Goal: Transaction & Acquisition: Purchase product/service

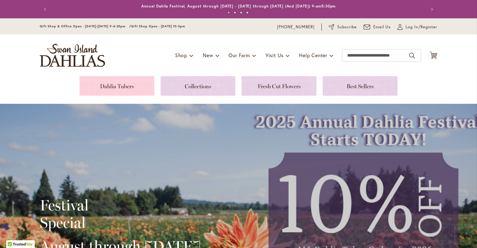
click at [117, 87] on link at bounding box center [116, 86] width 75 height 20
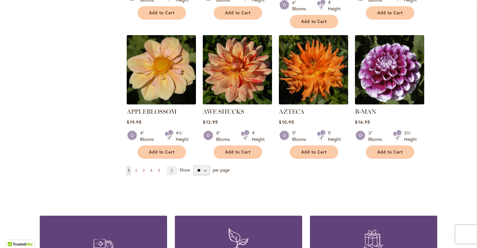
scroll to position [570, 0]
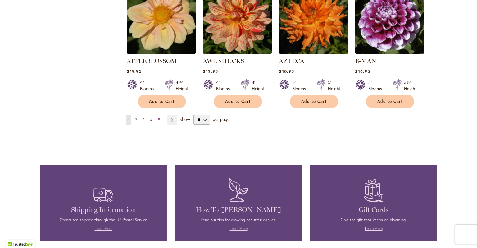
click at [137, 115] on link "Page 2" at bounding box center [135, 119] width 5 height 9
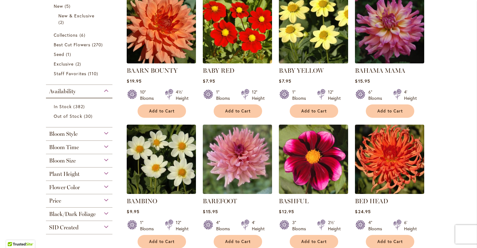
scroll to position [160, 0]
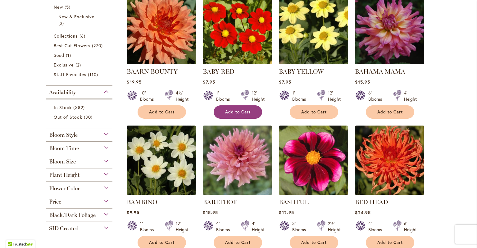
click at [241, 113] on span "Add to Cart" at bounding box center [237, 111] width 25 height 5
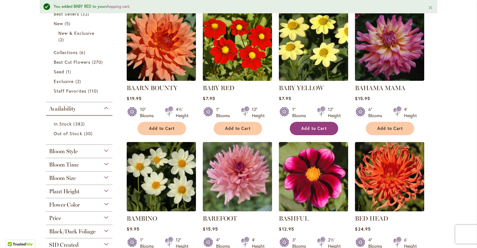
click at [311, 129] on span "Add to Cart" at bounding box center [313, 128] width 25 height 5
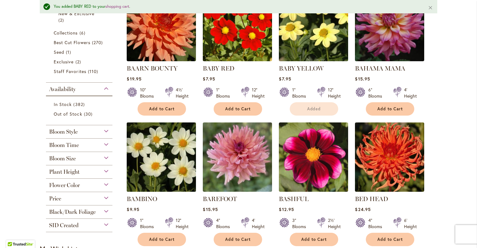
scroll to position [180, 0]
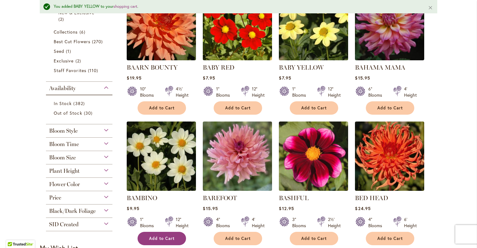
click at [155, 236] on span "Add to Cart" at bounding box center [161, 237] width 25 height 5
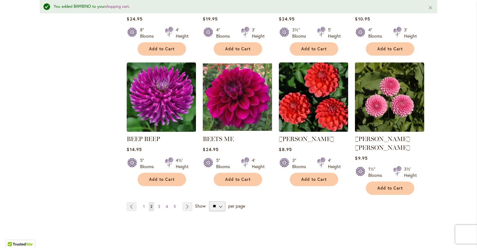
scroll to position [500, 0]
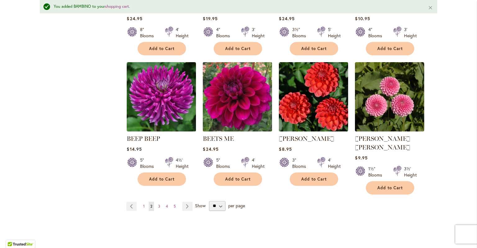
click at [229, 104] on img at bounding box center [237, 96] width 73 height 73
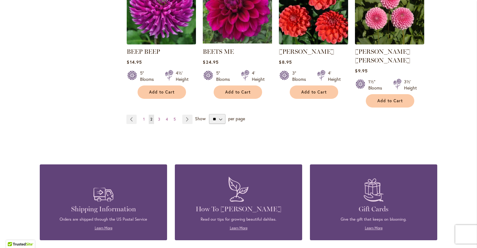
scroll to position [570, 0]
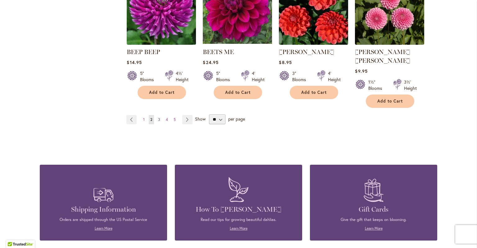
click at [159, 117] on span "3" at bounding box center [159, 119] width 2 height 5
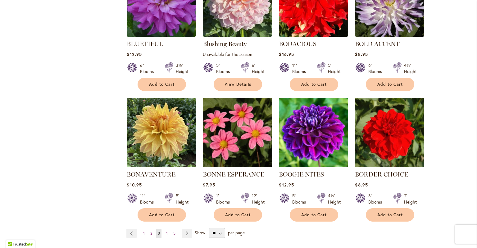
scroll to position [449, 0]
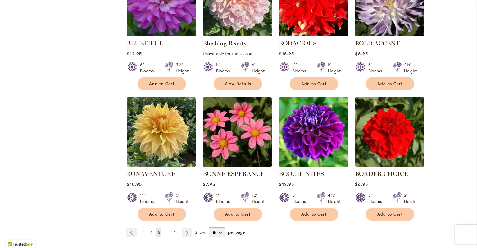
click at [166, 231] on span "4" at bounding box center [166, 232] width 2 height 5
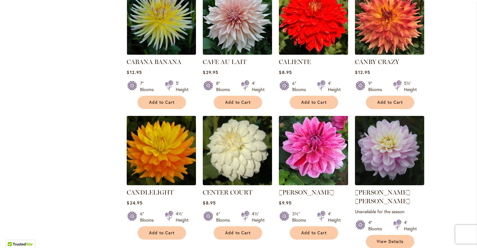
scroll to position [446, 0]
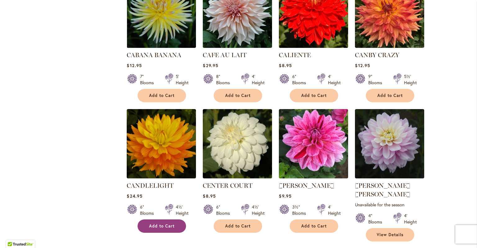
click at [159, 223] on span "Add to Cart" at bounding box center [161, 225] width 25 height 5
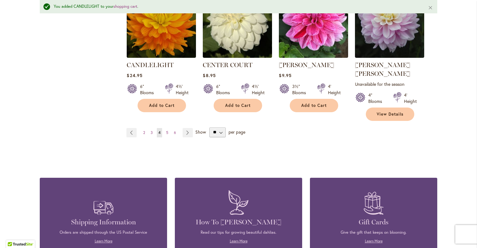
scroll to position [586, 0]
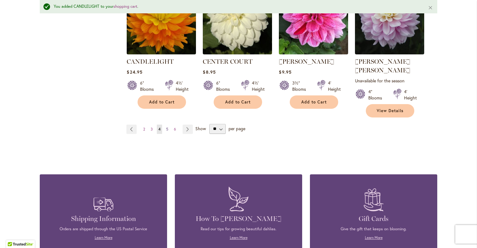
click at [167, 127] on span "5" at bounding box center [167, 129] width 2 height 5
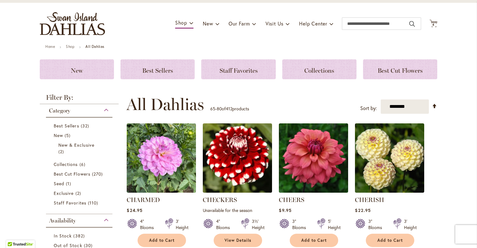
scroll to position [32, 0]
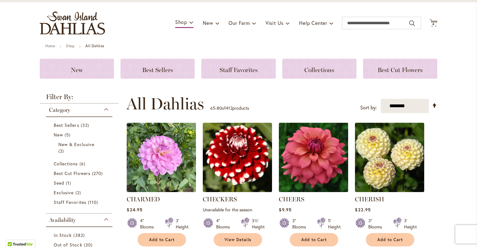
click at [319, 162] on img at bounding box center [313, 157] width 73 height 73
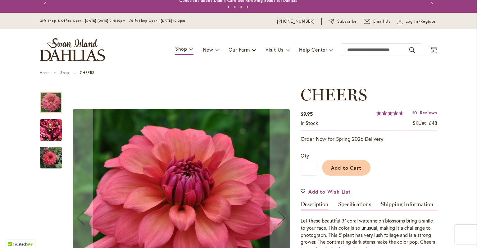
scroll to position [8, 0]
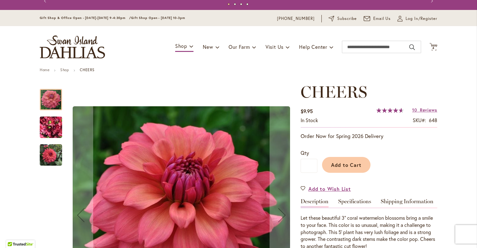
click at [52, 128] on img "CHEERS" at bounding box center [51, 127] width 22 height 30
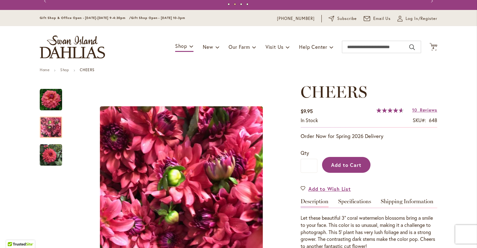
click at [356, 163] on span "Add to Cart" at bounding box center [346, 164] width 31 height 7
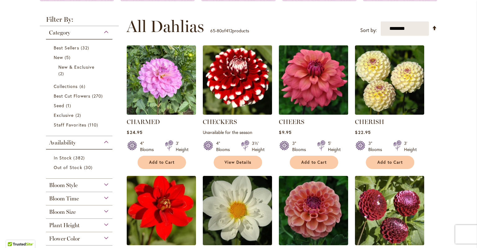
scroll to position [111, 0]
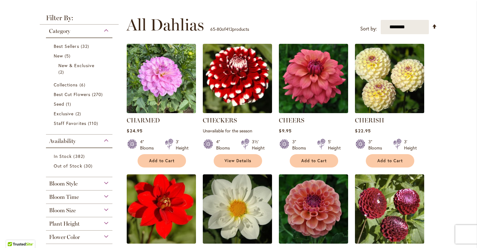
click at [413, 79] on img at bounding box center [389, 78] width 73 height 73
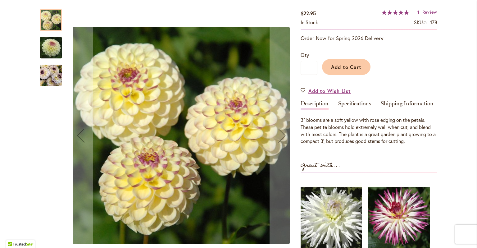
scroll to position [109, 0]
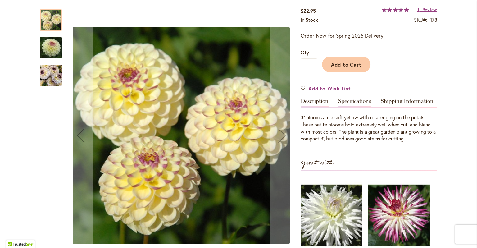
click at [351, 101] on link "Specifications" at bounding box center [354, 102] width 33 height 9
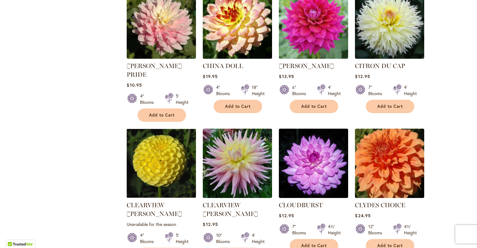
scroll to position [439, 0]
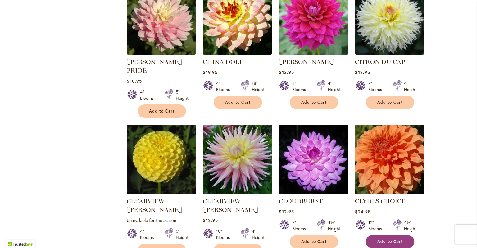
click at [398, 239] on span "Add to Cart" at bounding box center [389, 241] width 25 height 5
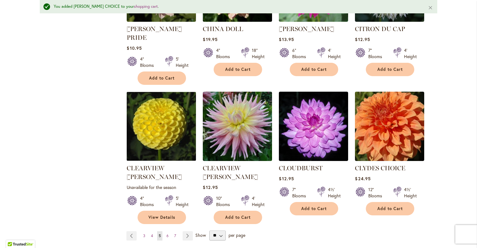
scroll to position [494, 0]
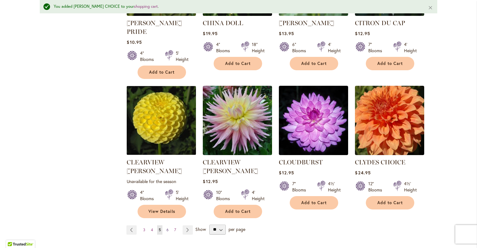
click at [168, 227] on span "6" at bounding box center [167, 229] width 2 height 5
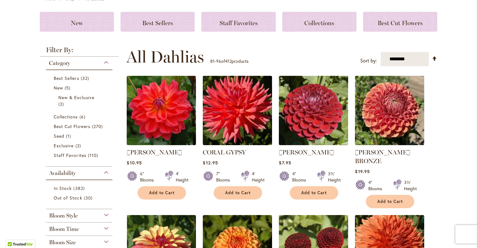
scroll to position [81, 0]
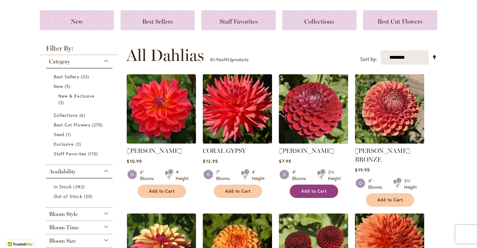
click at [320, 192] on span "Add to Cart" at bounding box center [313, 190] width 25 height 5
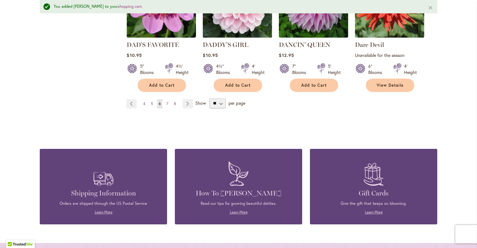
scroll to position [618, 0]
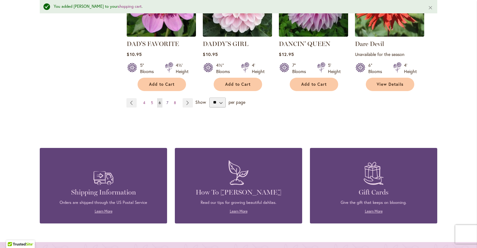
click at [166, 98] on link "Page 7" at bounding box center [167, 102] width 5 height 9
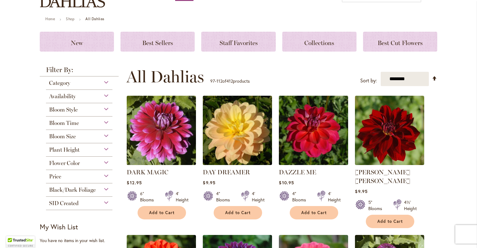
scroll to position [62, 0]
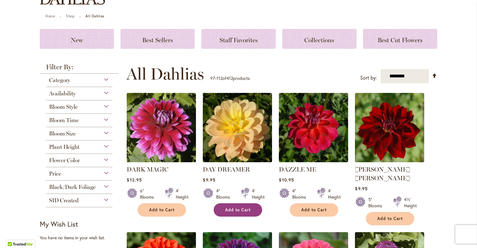
click at [238, 208] on span "Add to Cart" at bounding box center [237, 209] width 25 height 5
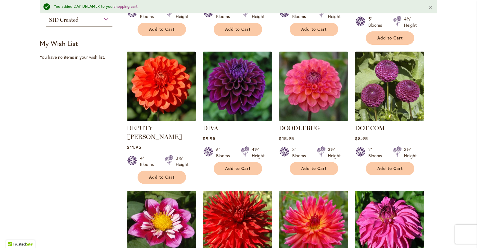
scroll to position [256, 0]
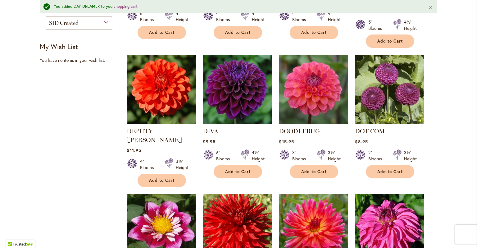
click at [241, 83] on img at bounding box center [237, 89] width 73 height 73
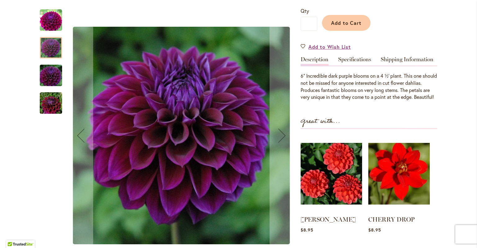
scroll to position [149, 0]
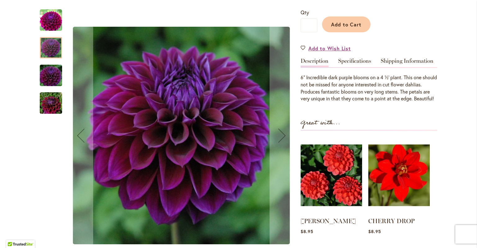
click at [51, 77] on img "Diva" at bounding box center [51, 76] width 45 height 30
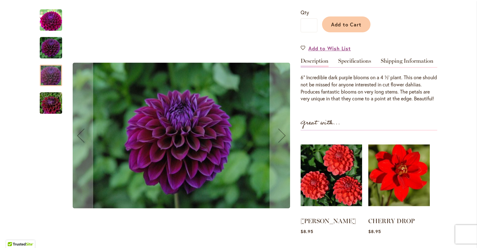
click at [51, 106] on img "Diva" at bounding box center [51, 103] width 45 height 30
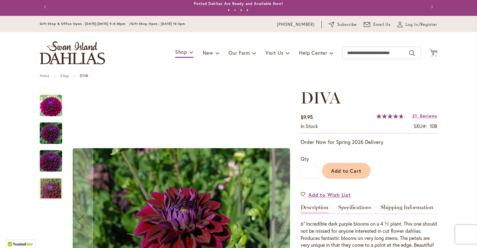
scroll to position [0, 0]
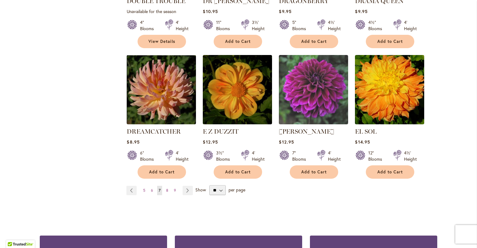
scroll to position [509, 0]
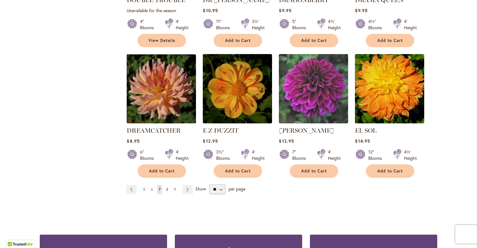
click at [166, 187] on span "8" at bounding box center [167, 189] width 2 height 5
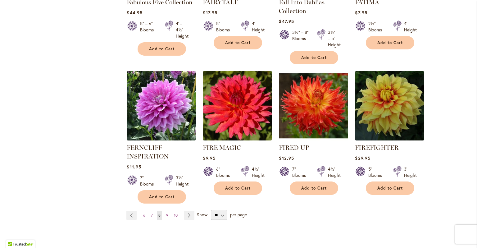
scroll to position [490, 0]
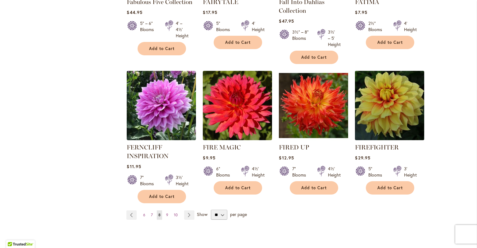
click at [394, 101] on img at bounding box center [389, 105] width 73 height 73
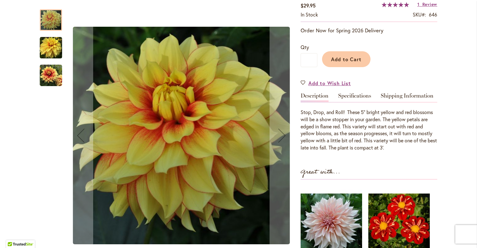
scroll to position [113, 0]
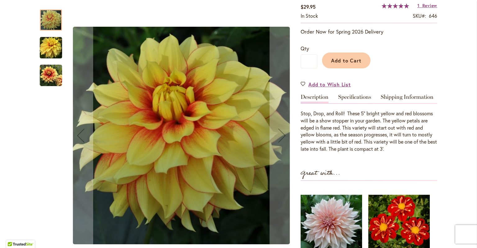
click at [53, 81] on img "FIREFIGHTER" at bounding box center [51, 75] width 22 height 22
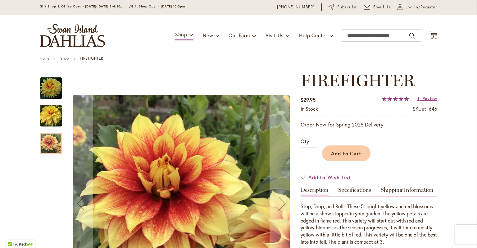
scroll to position [16, 0]
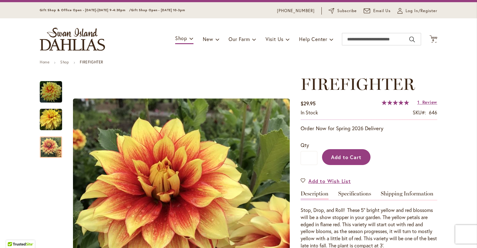
click at [360, 160] on button "Add to Cart" at bounding box center [346, 157] width 48 height 16
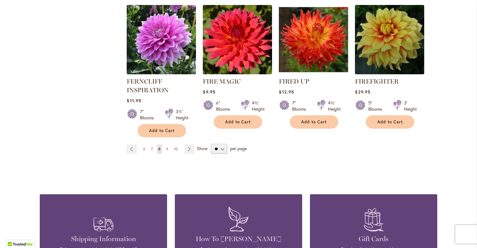
scroll to position [555, 0]
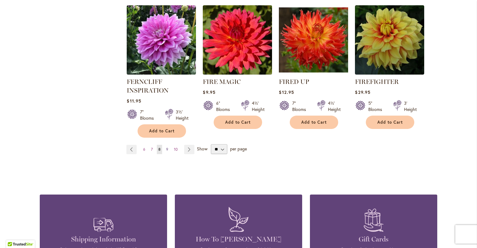
click at [166, 148] on span "9" at bounding box center [167, 149] width 2 height 5
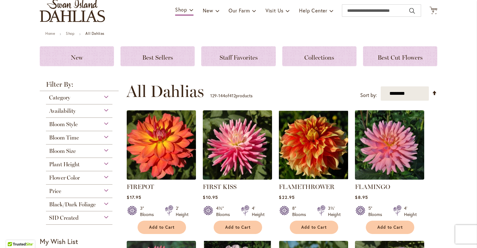
scroll to position [46, 0]
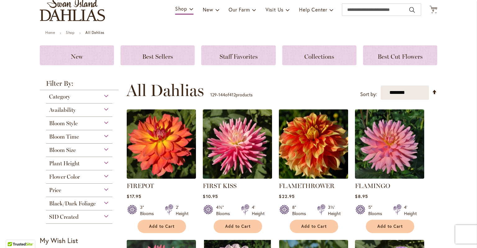
click at [324, 156] on img at bounding box center [313, 144] width 73 height 73
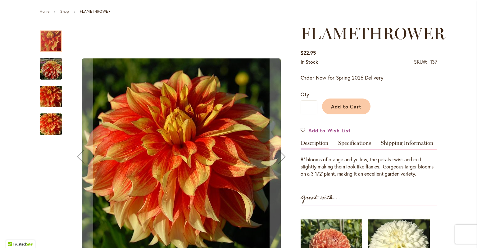
scroll to position [98, 0]
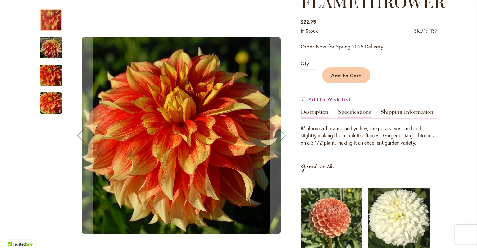
click at [351, 112] on link "Specifications" at bounding box center [354, 113] width 33 height 9
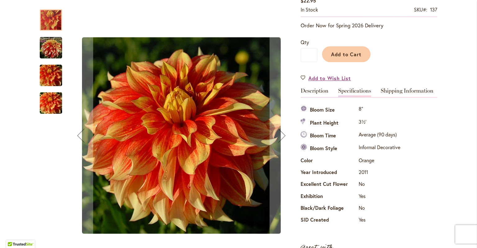
scroll to position [132, 0]
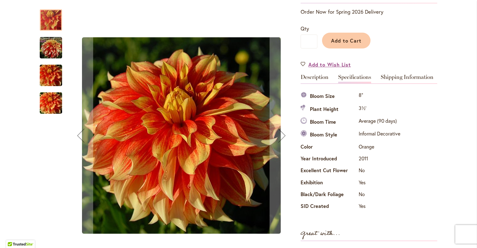
click at [55, 78] on img "FLAMETHROWER" at bounding box center [51, 76] width 45 height 30
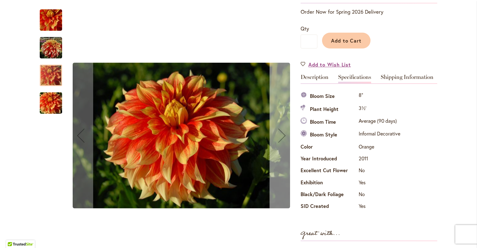
click at [277, 144] on div "Next" at bounding box center [281, 135] width 25 height 25
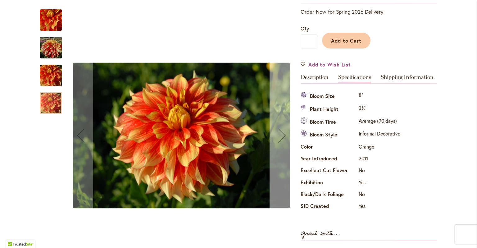
click at [277, 144] on div "Next" at bounding box center [281, 135] width 25 height 25
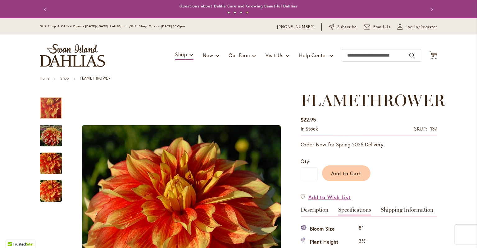
scroll to position [0, 0]
click at [354, 173] on span "Add to Cart" at bounding box center [346, 173] width 31 height 7
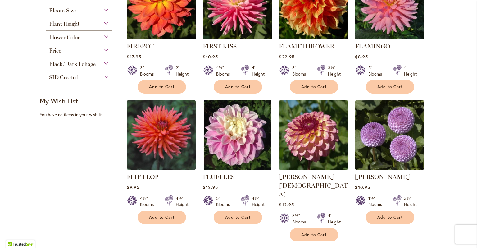
scroll to position [186, 0]
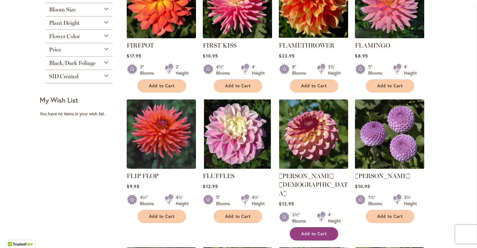
click at [318, 227] on button "Add to Cart" at bounding box center [313, 233] width 48 height 13
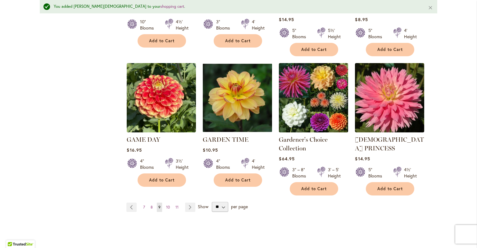
scroll to position [527, 0]
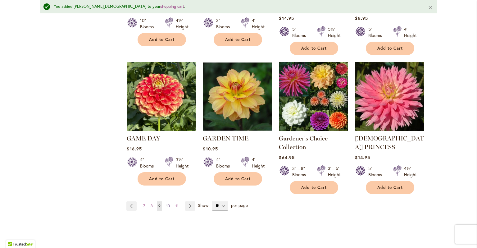
click at [168, 203] on span "10" at bounding box center [168, 205] width 4 height 5
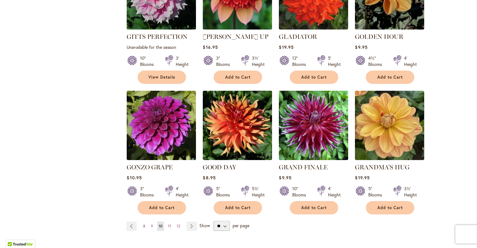
scroll to position [479, 0]
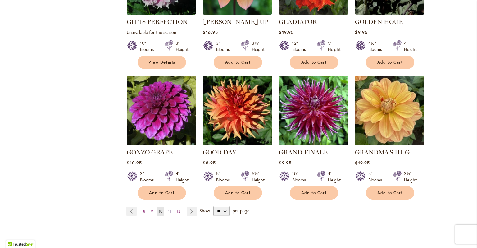
click at [171, 206] on link "Page 11" at bounding box center [169, 210] width 6 height 9
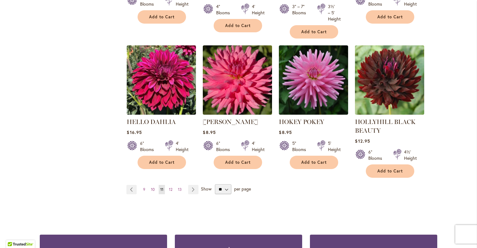
scroll to position [527, 0]
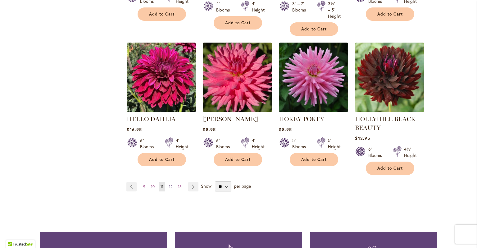
click at [171, 186] on span "12" at bounding box center [170, 186] width 3 height 5
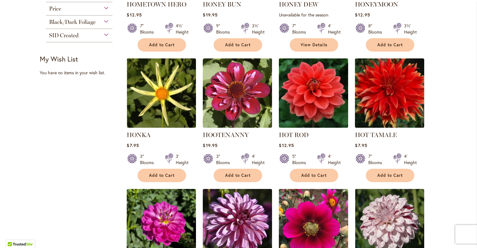
scroll to position [226, 0]
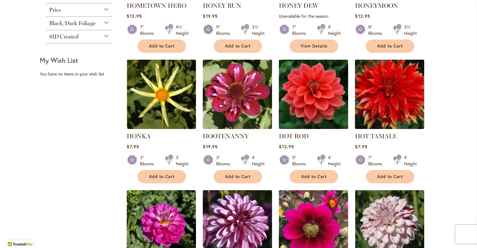
click at [397, 97] on img at bounding box center [389, 94] width 73 height 73
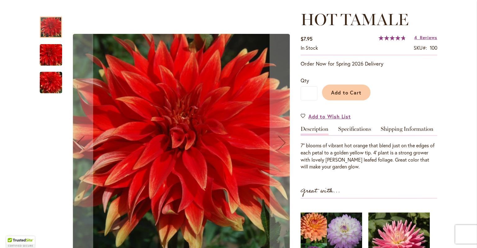
scroll to position [88, 0]
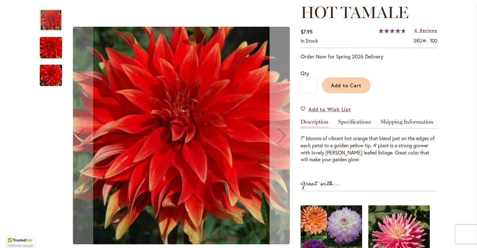
click at [285, 134] on div "Next" at bounding box center [281, 135] width 25 height 25
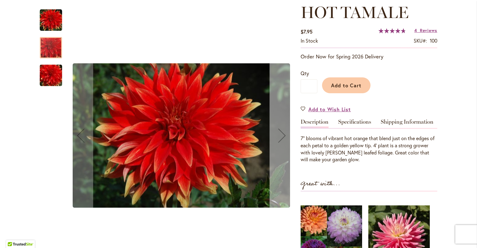
click at [285, 134] on div "Next" at bounding box center [281, 135] width 25 height 25
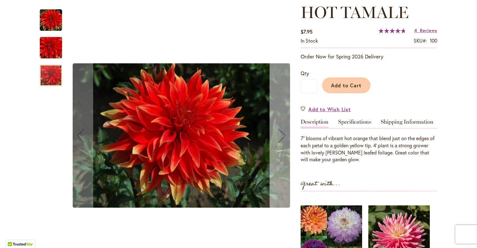
click at [285, 134] on div "Next" at bounding box center [281, 135] width 25 height 25
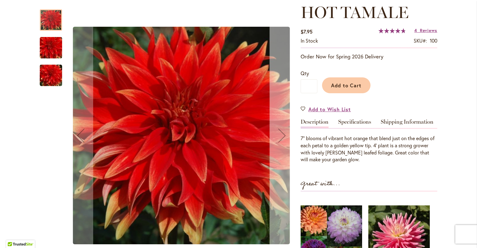
click at [285, 134] on div "Next" at bounding box center [281, 135] width 25 height 25
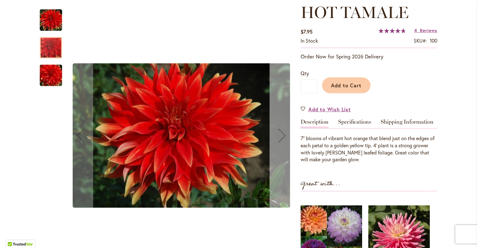
click at [284, 135] on div "Next" at bounding box center [281, 135] width 25 height 25
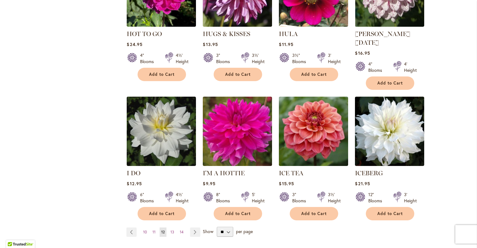
scroll to position [459, 0]
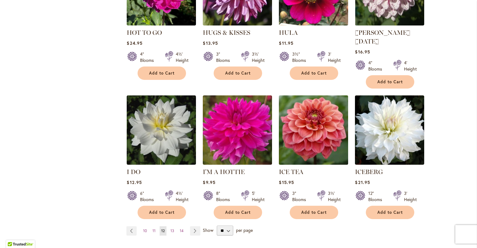
click at [318, 121] on img at bounding box center [313, 130] width 73 height 73
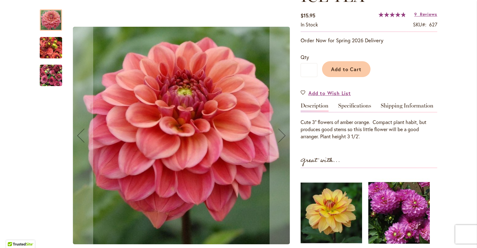
scroll to position [105, 0]
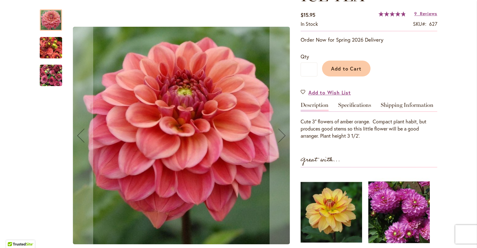
click at [52, 52] on img "ICE TEA" at bounding box center [51, 48] width 22 height 30
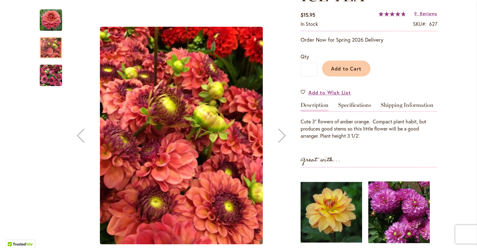
click at [55, 75] on img "ICE TEA" at bounding box center [51, 76] width 22 height 30
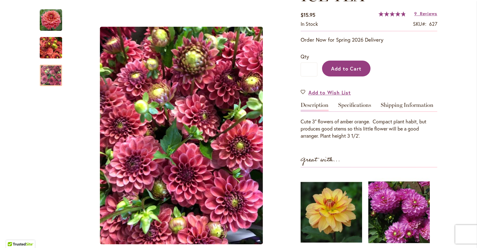
click at [338, 68] on span "Add to Cart" at bounding box center [346, 68] width 31 height 7
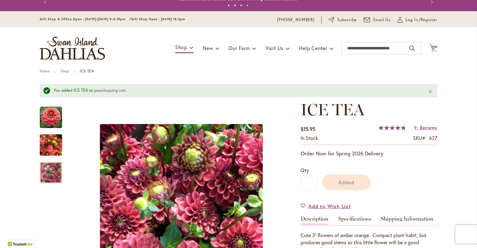
scroll to position [0, 0]
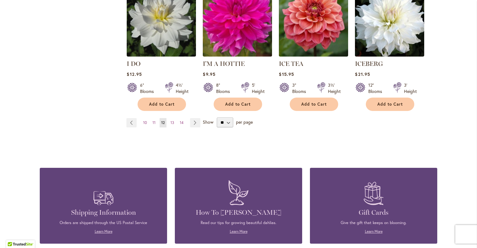
scroll to position [567, 0]
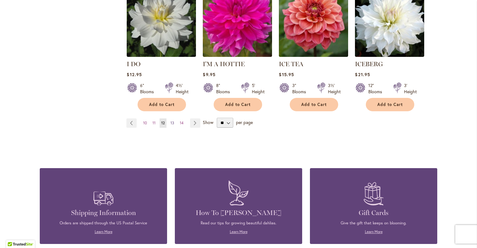
click at [172, 120] on span "13" at bounding box center [172, 122] width 4 height 5
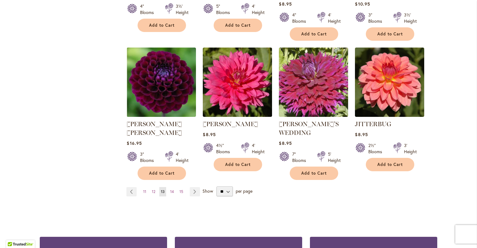
scroll to position [518, 0]
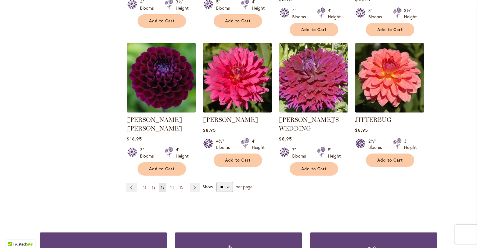
click at [173, 185] on span "14" at bounding box center [172, 187] width 4 height 5
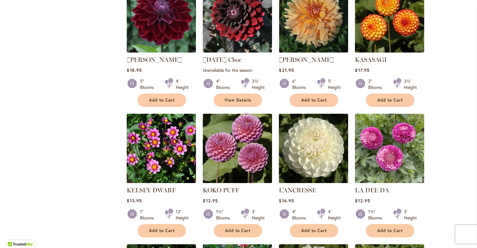
scroll to position [303, 0]
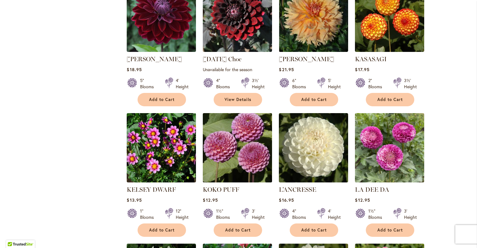
click at [233, 150] on img at bounding box center [237, 147] width 73 height 73
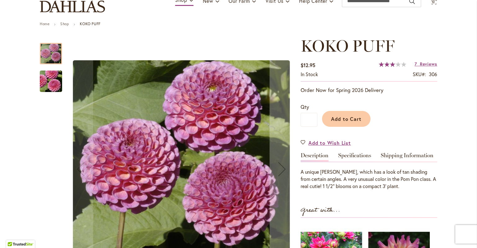
scroll to position [69, 0]
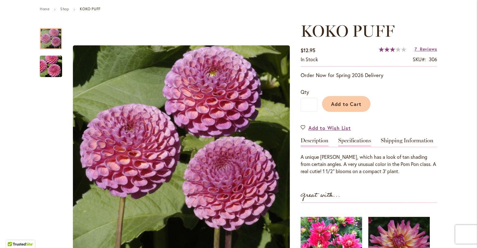
click at [355, 143] on link "Specifications" at bounding box center [354, 141] width 33 height 9
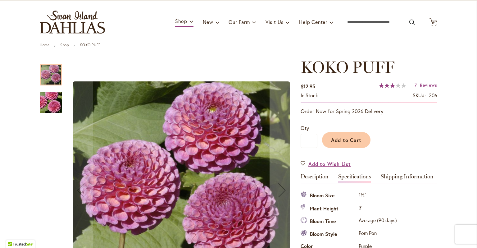
scroll to position [34, 0]
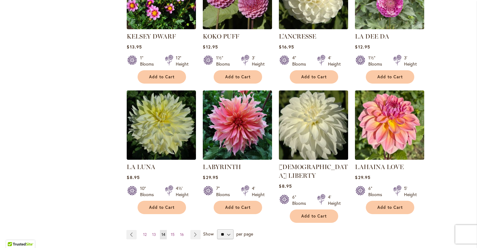
scroll to position [456, 0]
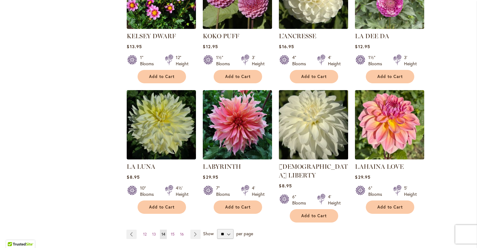
click at [290, 125] on img at bounding box center [313, 124] width 73 height 73
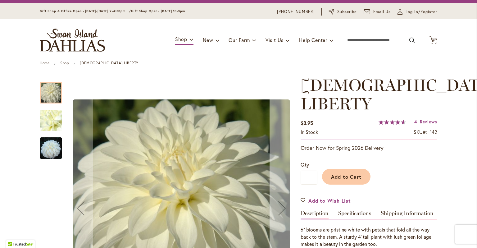
scroll to position [15, 0]
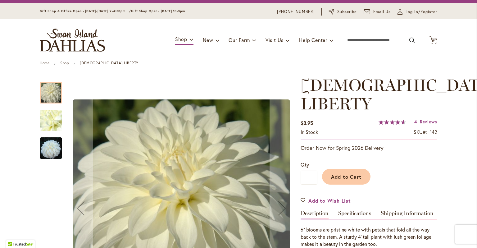
click at [54, 117] on img "LADY LIBERTY" at bounding box center [51, 121] width 45 height 34
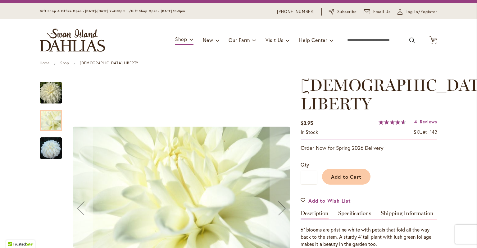
click at [48, 150] on img "LADY LIBERTY" at bounding box center [51, 148] width 22 height 22
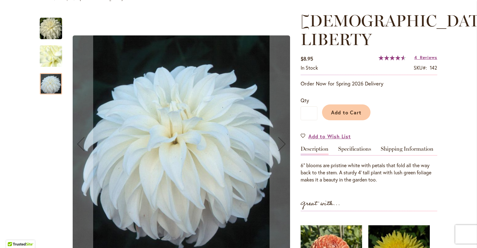
scroll to position [75, 0]
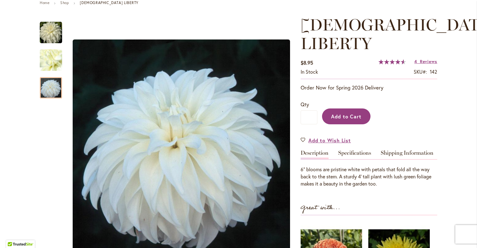
click at [349, 113] on span "Add to Cart" at bounding box center [346, 116] width 31 height 7
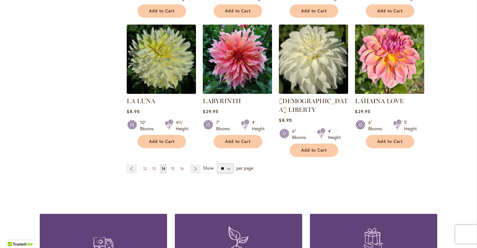
scroll to position [525, 0]
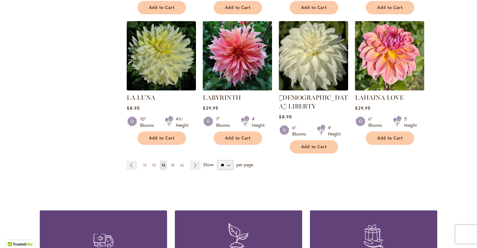
click at [172, 163] on span "15" at bounding box center [173, 165] width 4 height 5
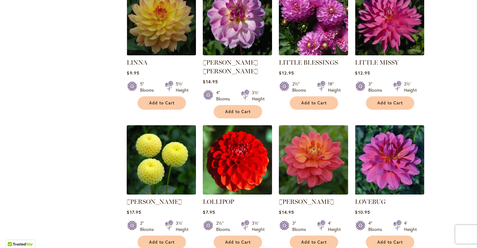
scroll to position [439, 0]
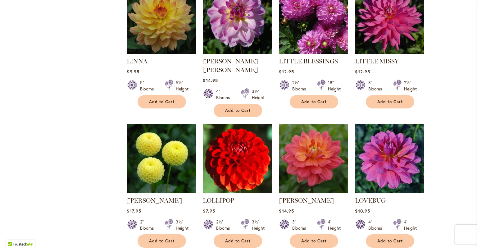
click at [243, 151] on img at bounding box center [237, 158] width 73 height 73
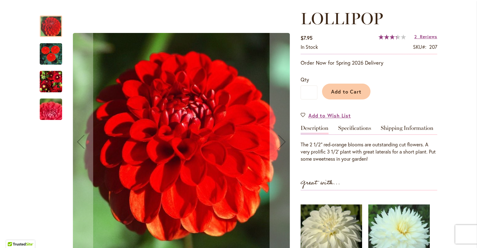
scroll to position [82, 0]
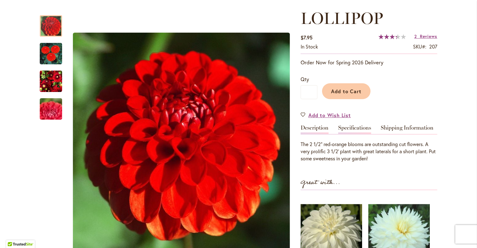
click at [358, 128] on link "Specifications" at bounding box center [354, 129] width 33 height 9
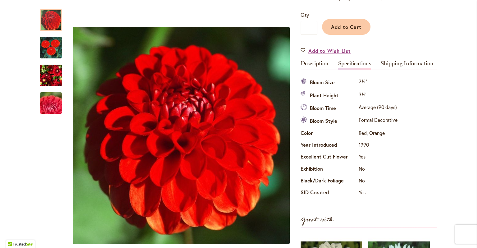
scroll to position [145, 0]
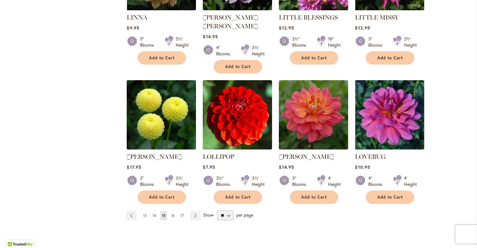
scroll to position [484, 0]
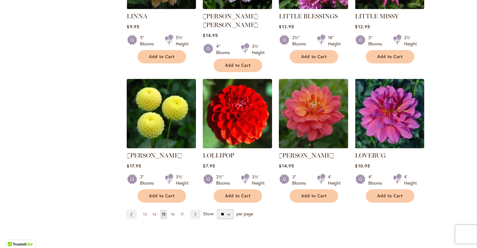
click at [172, 212] on span "16" at bounding box center [173, 214] width 4 height 5
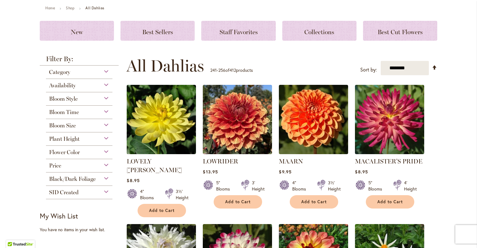
scroll to position [71, 0]
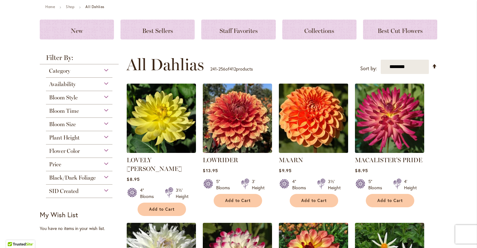
click at [311, 127] on img at bounding box center [313, 118] width 73 height 73
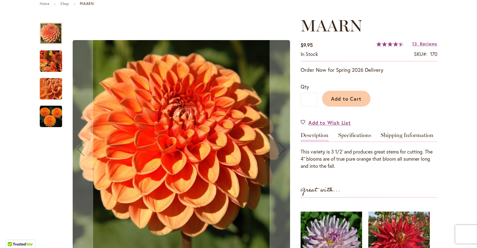
scroll to position [74, 0]
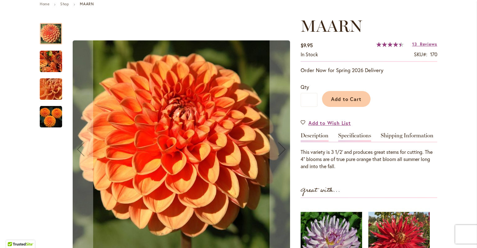
click at [359, 135] on link "Specifications" at bounding box center [354, 136] width 33 height 9
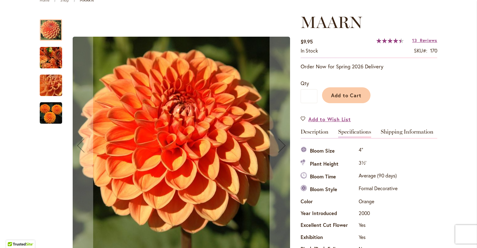
scroll to position [78, 0]
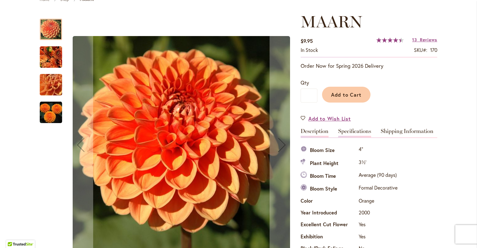
click at [323, 130] on link "Description" at bounding box center [314, 132] width 28 height 9
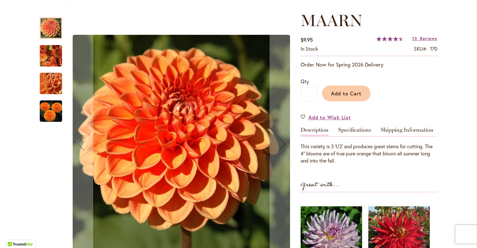
scroll to position [83, 0]
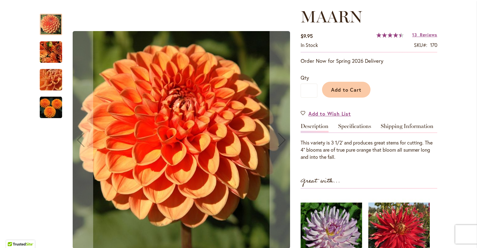
click at [51, 106] on img "MAARN" at bounding box center [51, 107] width 22 height 22
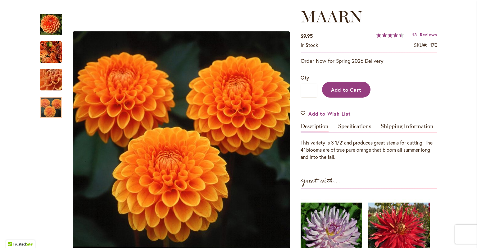
click at [341, 89] on span "Add to Cart" at bounding box center [346, 89] width 31 height 7
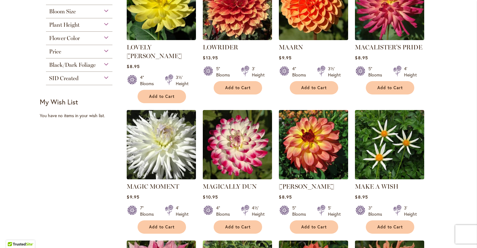
scroll to position [186, 0]
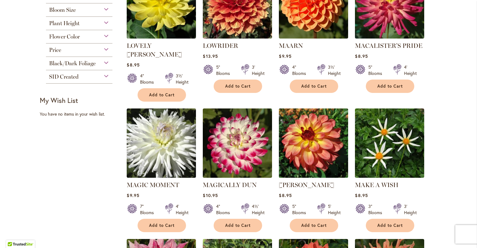
click at [314, 143] on img at bounding box center [313, 143] width 73 height 73
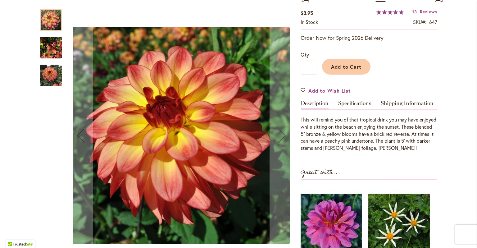
scroll to position [107, 0]
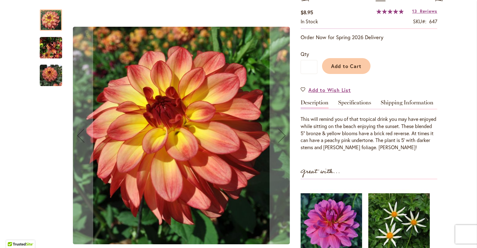
click at [52, 47] on img "MAI TAI" at bounding box center [51, 48] width 22 height 30
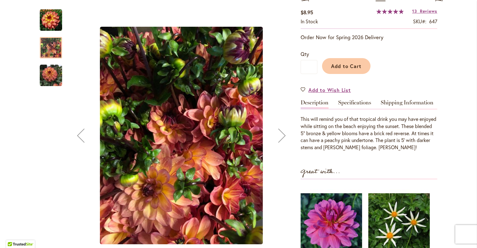
click at [48, 79] on img "MAI TAI" at bounding box center [51, 75] width 22 height 22
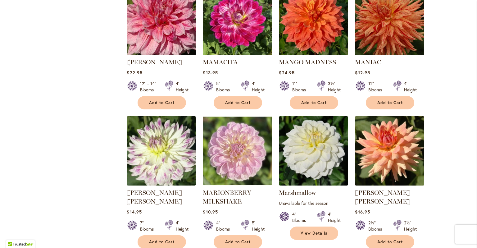
scroll to position [440, 0]
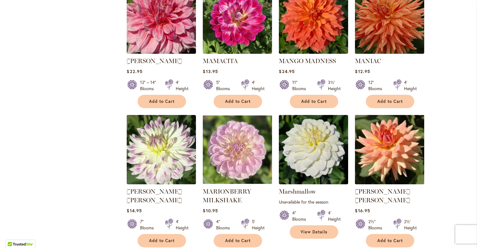
click at [391, 154] on img at bounding box center [389, 149] width 73 height 73
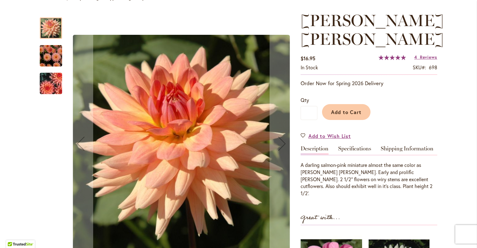
scroll to position [77, 0]
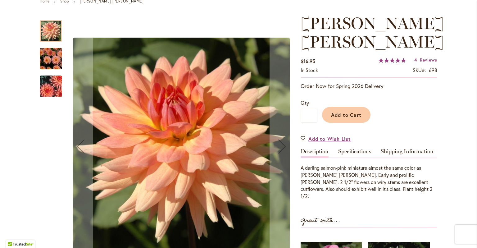
click at [50, 59] on img "Mary Jo" at bounding box center [51, 59] width 45 height 30
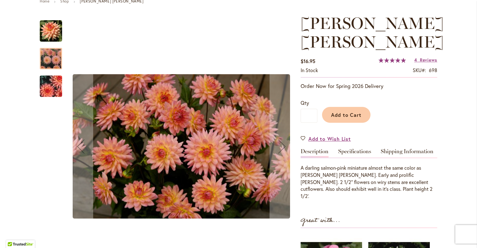
click at [49, 76] on img "Mary Jo" at bounding box center [51, 86] width 45 height 30
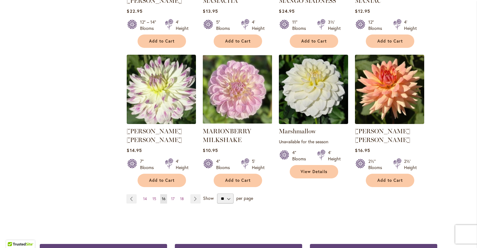
scroll to position [464, 0]
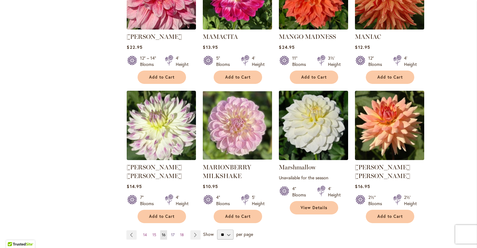
click at [173, 232] on span "17" at bounding box center [172, 234] width 3 height 5
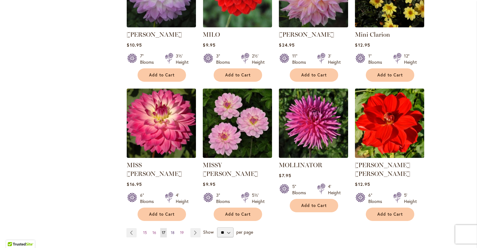
scroll to position [460, 0]
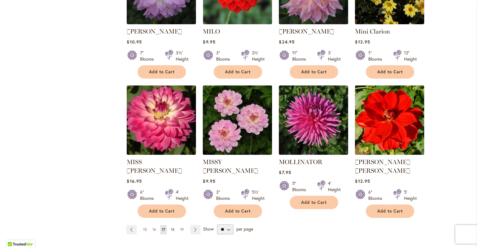
click at [171, 227] on span "18" at bounding box center [173, 229] width 4 height 5
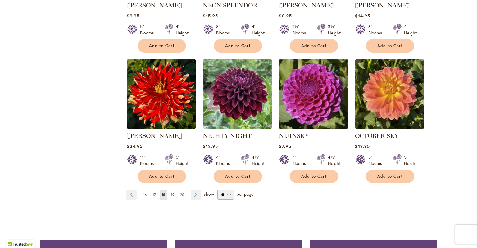
scroll to position [497, 0]
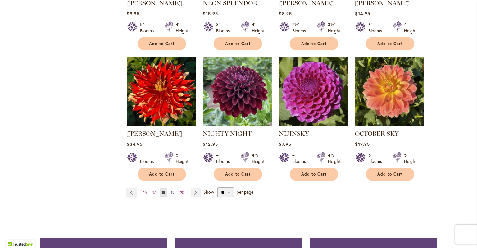
click at [172, 190] on span "19" at bounding box center [173, 192] width 4 height 5
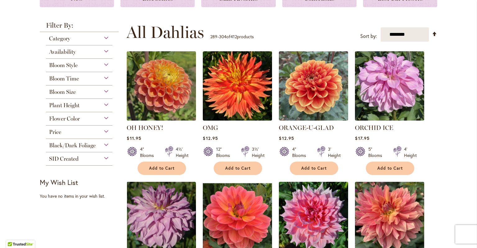
scroll to position [101, 0]
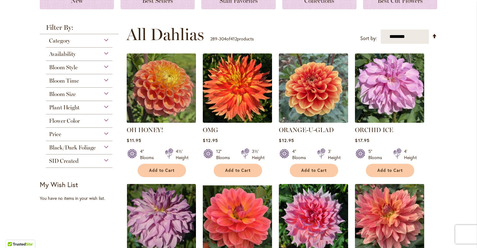
click at [173, 93] on img at bounding box center [161, 88] width 73 height 73
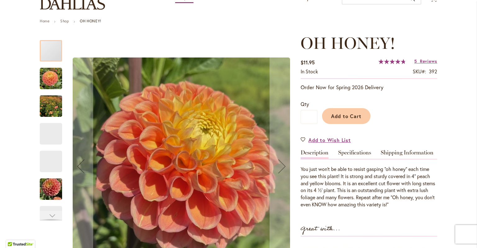
scroll to position [65, 0]
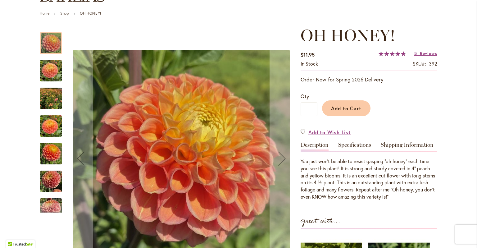
click at [51, 102] on img "Oh Honey!" at bounding box center [51, 98] width 22 height 30
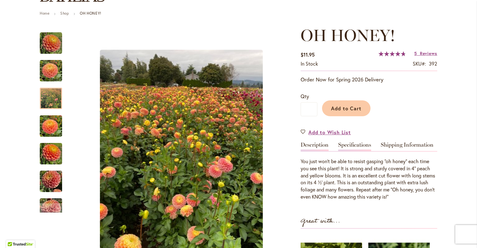
click at [354, 142] on link "Specifications" at bounding box center [354, 146] width 33 height 9
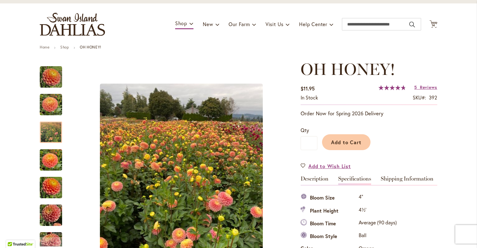
scroll to position [29, 0]
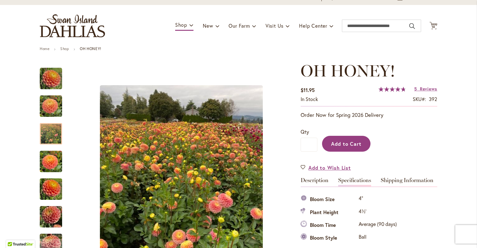
click at [347, 138] on button "Add to Cart" at bounding box center [346, 144] width 48 height 16
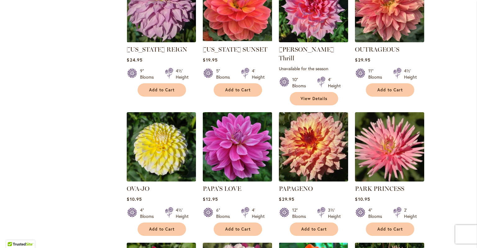
scroll to position [315, 0]
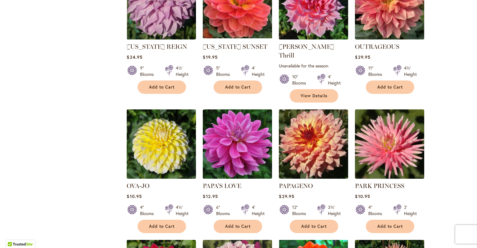
click at [156, 137] on img at bounding box center [161, 144] width 73 height 73
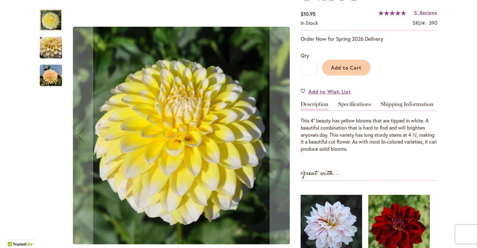
scroll to position [106, 0]
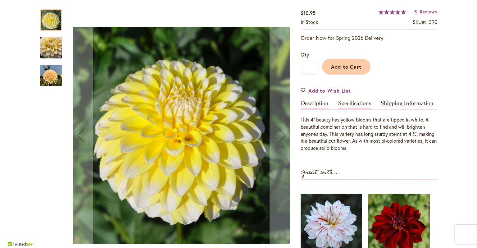
click at [349, 104] on link "Specifications" at bounding box center [354, 104] width 33 height 9
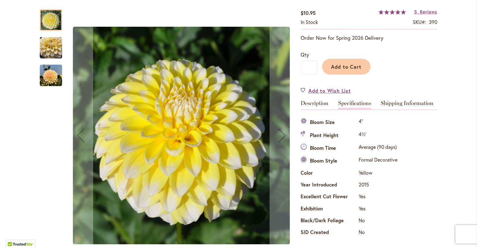
click at [41, 46] on img "OVA-JO" at bounding box center [51, 48] width 22 height 22
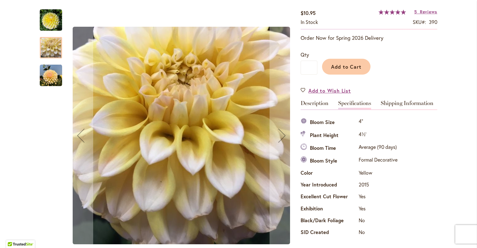
click at [46, 61] on div "OVA-JO" at bounding box center [51, 72] width 22 height 28
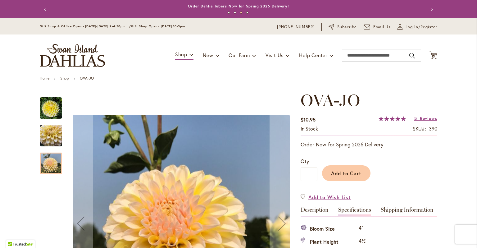
scroll to position [0, 0]
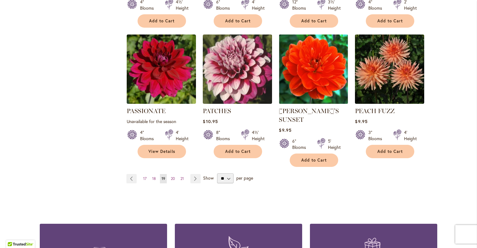
scroll to position [522, 0]
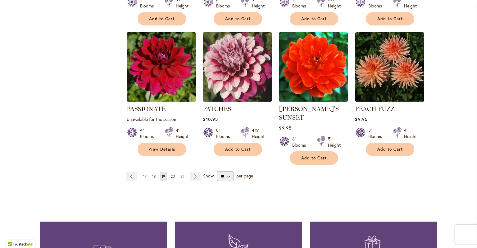
click at [172, 174] on span "20" at bounding box center [173, 176] width 4 height 5
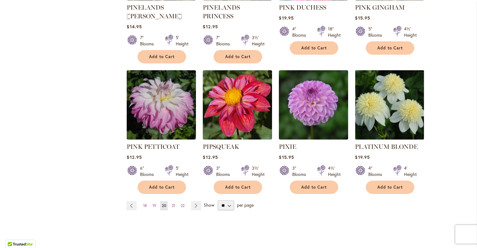
scroll to position [504, 0]
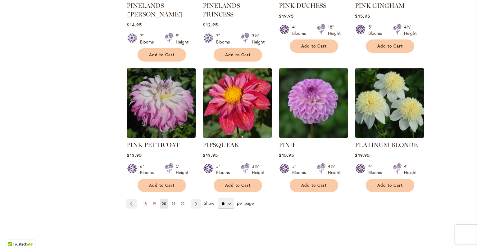
click at [173, 201] on span "21" at bounding box center [173, 203] width 3 height 5
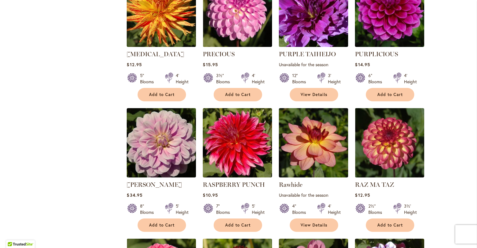
scroll to position [317, 0]
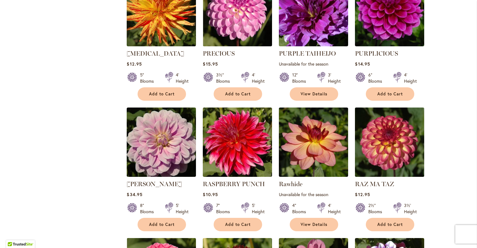
click at [394, 150] on img at bounding box center [389, 142] width 73 height 73
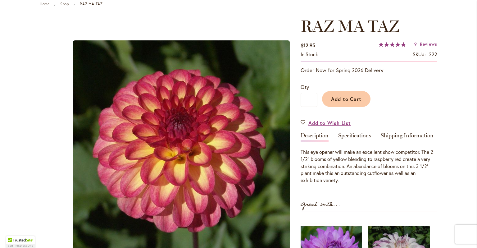
scroll to position [76, 0]
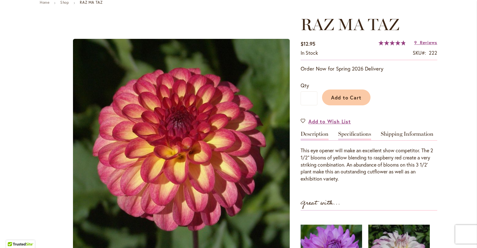
click at [354, 131] on link "Specifications" at bounding box center [354, 135] width 33 height 9
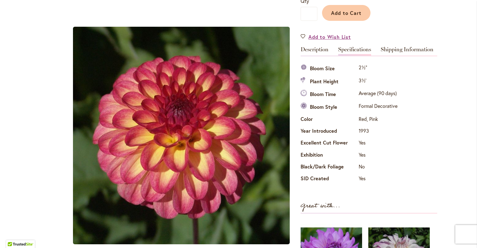
scroll to position [159, 0]
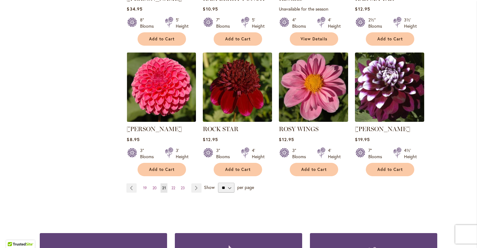
scroll to position [502, 0]
click at [173, 186] on span "22" at bounding box center [173, 187] width 4 height 5
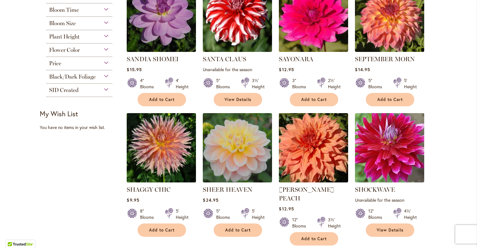
scroll to position [181, 0]
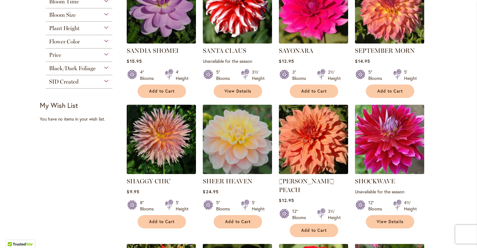
click at [229, 151] on img at bounding box center [237, 139] width 73 height 73
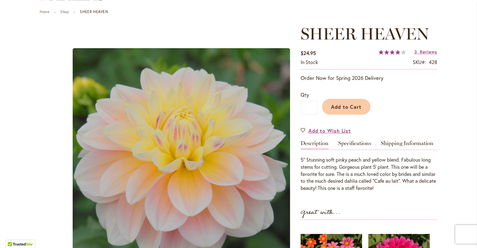
scroll to position [67, 0]
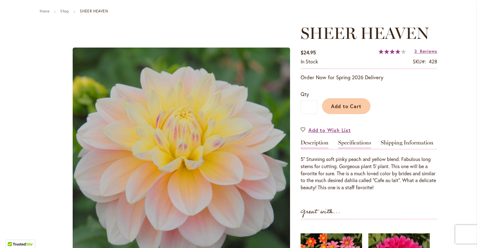
click at [357, 144] on link "Specifications" at bounding box center [354, 144] width 33 height 9
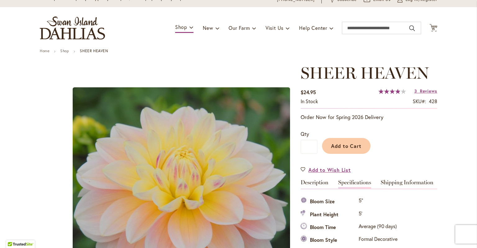
scroll to position [26, 0]
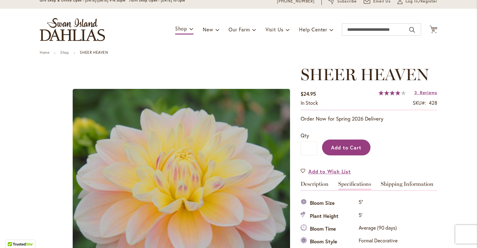
click at [348, 150] on button "Add to Cart" at bounding box center [346, 147] width 48 height 16
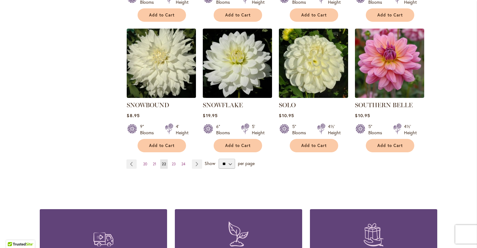
scroll to position [529, 0]
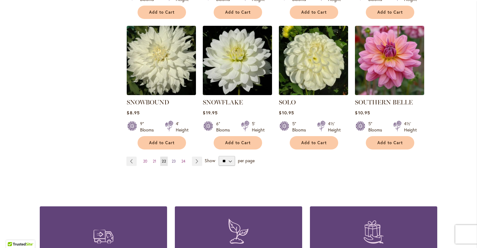
click at [175, 159] on span "23" at bounding box center [174, 161] width 4 height 5
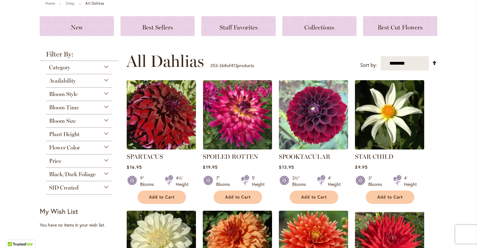
scroll to position [75, 0]
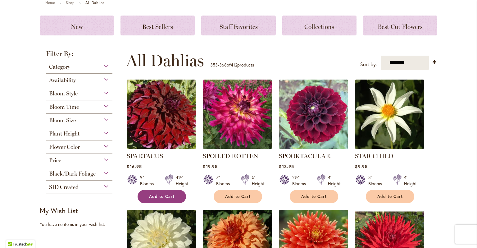
click at [157, 195] on span "Add to Cart" at bounding box center [161, 196] width 25 height 5
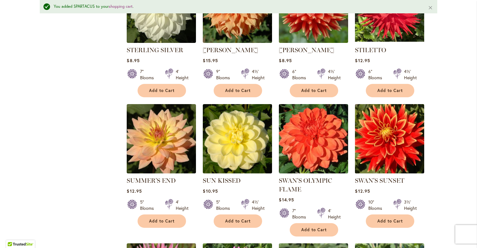
scroll to position [328, 0]
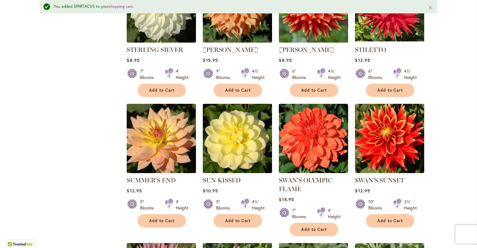
click at [169, 149] on img at bounding box center [161, 138] width 73 height 73
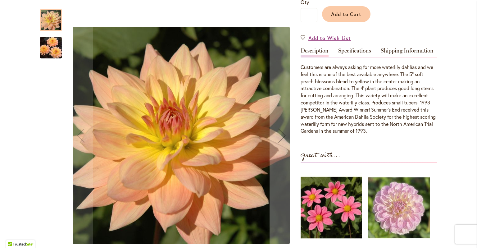
scroll to position [159, 0]
click at [353, 52] on link "Specifications" at bounding box center [354, 51] width 33 height 9
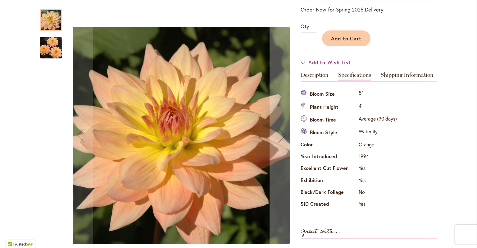
scroll to position [131, 0]
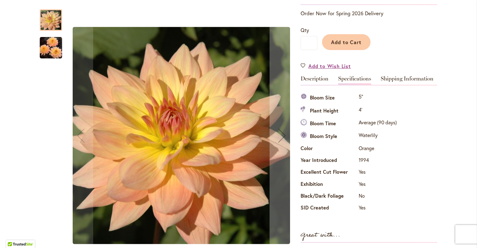
click at [56, 51] on img "SUMMER'S END" at bounding box center [51, 47] width 22 height 23
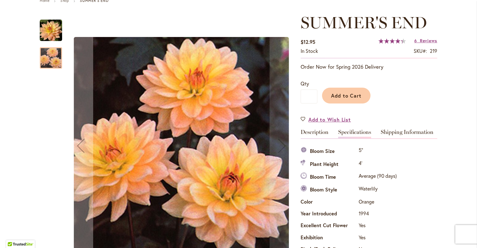
scroll to position [73, 0]
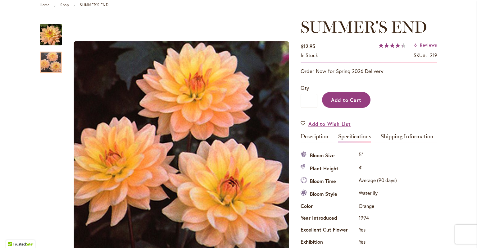
click at [342, 102] on button "Add to Cart" at bounding box center [346, 100] width 48 height 16
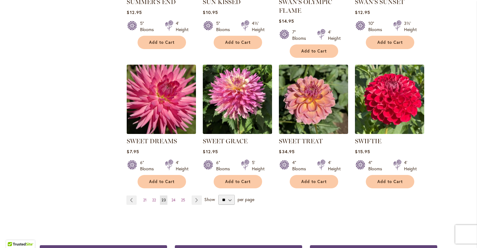
scroll to position [491, 0]
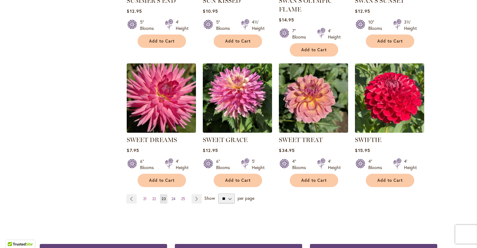
click at [173, 198] on span "24" at bounding box center [173, 198] width 4 height 5
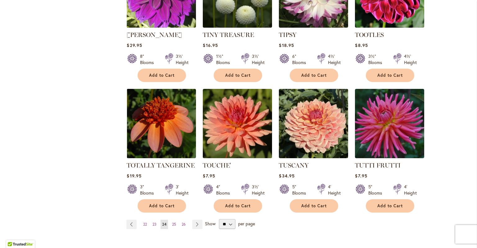
scroll to position [466, 0]
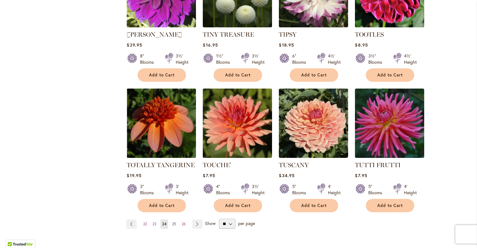
click at [176, 221] on span "25" at bounding box center [174, 223] width 4 height 5
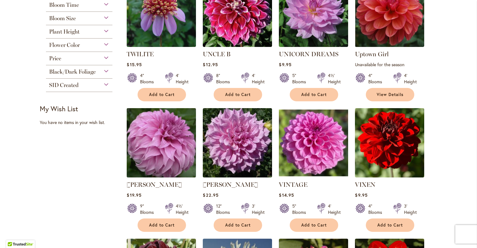
scroll to position [179, 0]
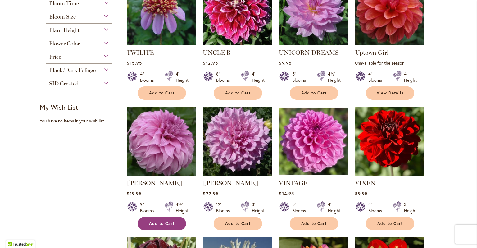
click at [169, 221] on span "Add to Cart" at bounding box center [161, 223] width 25 height 5
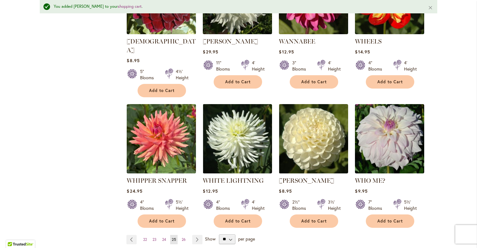
scroll to position [483, 0]
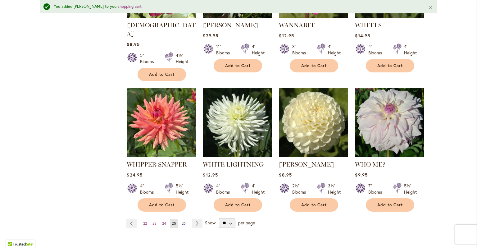
click at [183, 221] on span "26" at bounding box center [184, 223] width 4 height 5
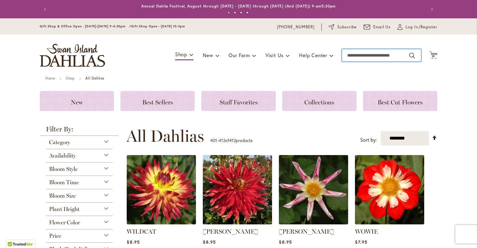
click at [365, 53] on input "Search" at bounding box center [381, 55] width 79 height 12
type input "****"
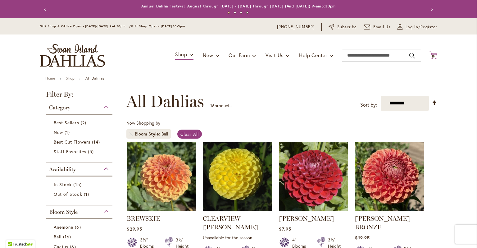
click at [433, 56] on span "19" at bounding box center [433, 56] width 4 height 4
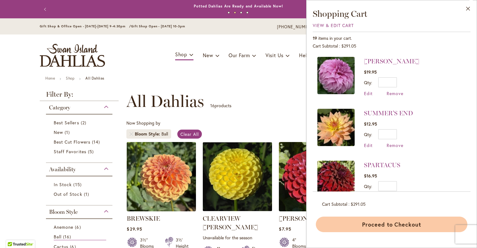
click at [380, 222] on button "Proceed to Checkout" at bounding box center [391, 224] width 151 height 16
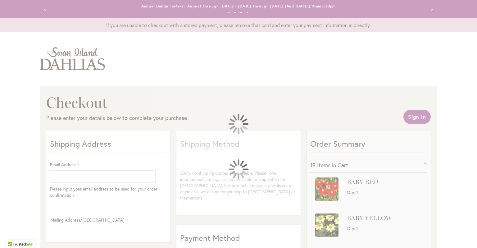
scroll to position [0, 0]
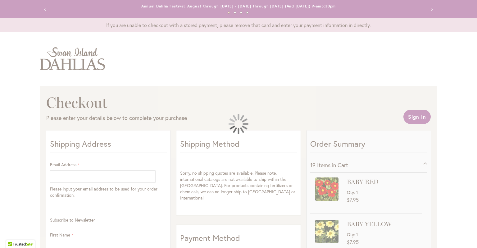
select select "**"
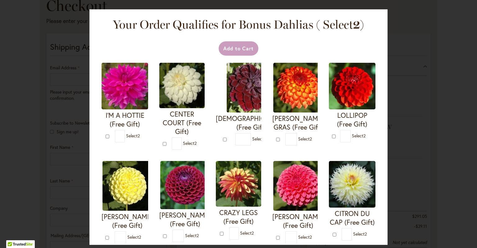
scroll to position [109, 0]
click at [0, 247] on div at bounding box center [0, 248] width 0 height 0
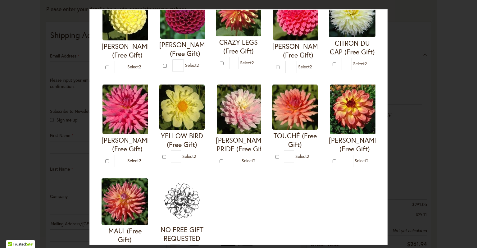
scroll to position [170, 0]
type input "*"
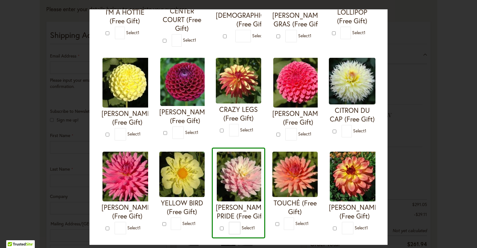
scroll to position [104, 0]
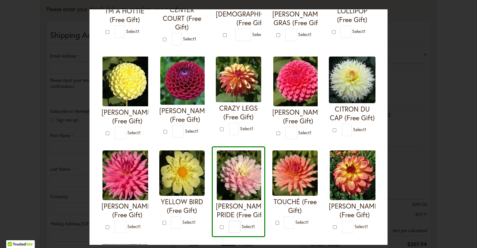
type input "*"
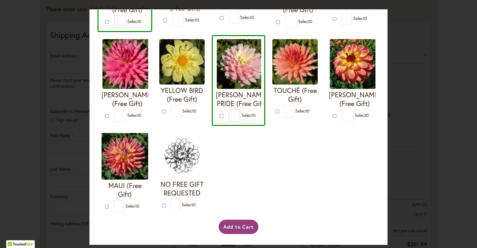
scroll to position [223, 0]
click at [236, 225] on button "Add to Cart" at bounding box center [238, 226] width 40 height 14
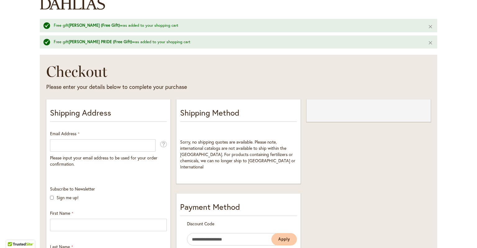
select select "**"
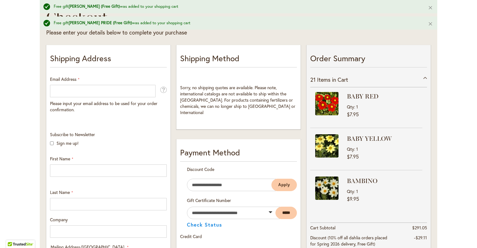
scroll to position [113, 0]
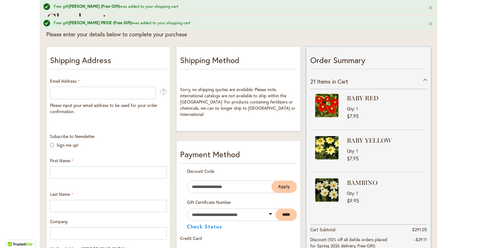
click at [338, 79] on span "Items in Cart" at bounding box center [332, 81] width 31 height 7
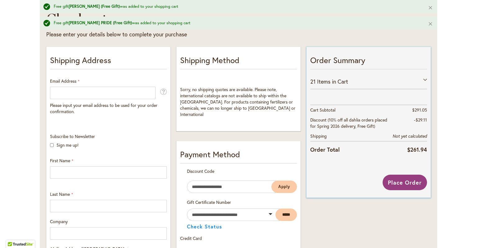
click at [338, 80] on span "Items in Cart" at bounding box center [332, 81] width 31 height 7
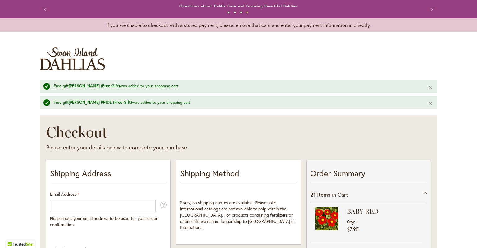
scroll to position [0, 0]
click at [45, 9] on button "Previous" at bounding box center [46, 9] width 12 height 12
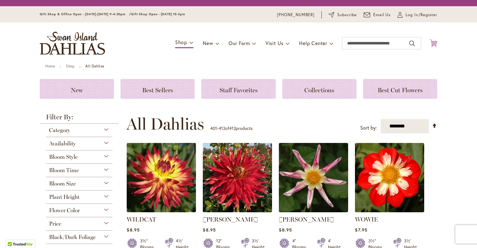
click at [434, 44] on icon at bounding box center [433, 42] width 8 height 7
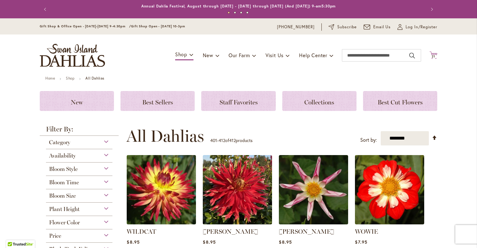
click at [433, 56] on span "21" at bounding box center [433, 56] width 4 height 4
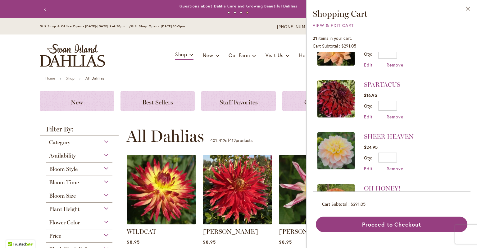
scroll to position [206, 0]
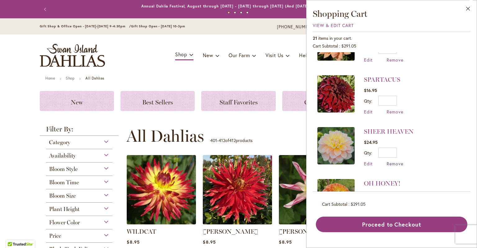
click at [398, 160] on span "Remove" at bounding box center [394, 163] width 17 height 6
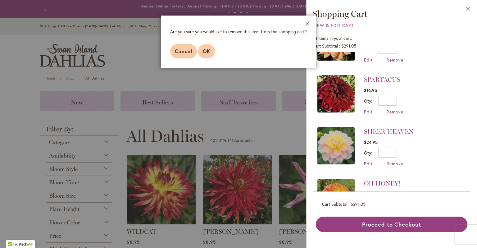
click at [207, 52] on span "OK" at bounding box center [206, 51] width 7 height 7
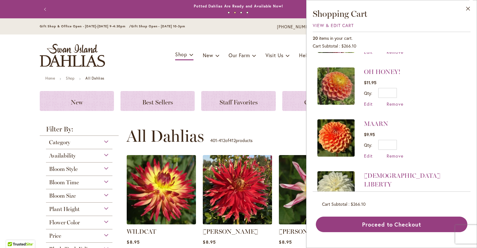
scroll to position [267, 0]
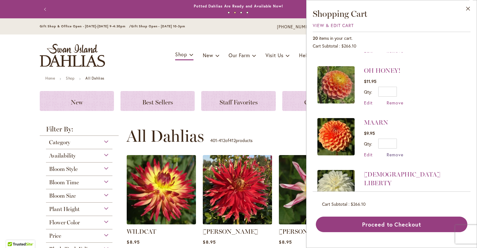
click at [394, 151] on span "Remove" at bounding box center [394, 154] width 17 height 6
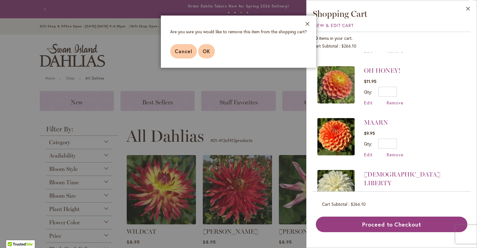
click at [207, 53] on span "OK" at bounding box center [206, 51] width 7 height 7
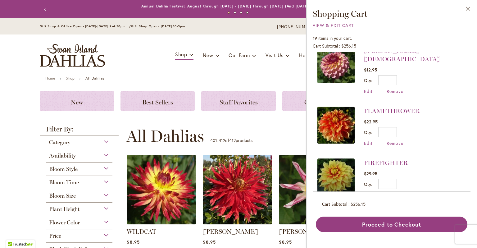
scroll to position [454, 0]
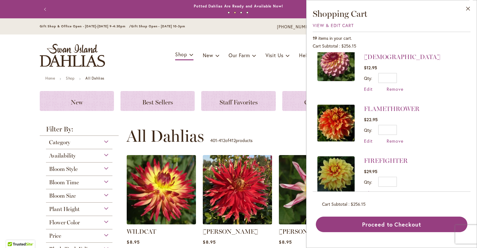
click at [395, 190] on span "Remove" at bounding box center [394, 193] width 17 height 6
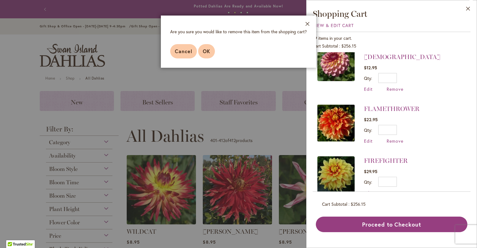
click at [208, 51] on span "OK" at bounding box center [206, 51] width 7 height 7
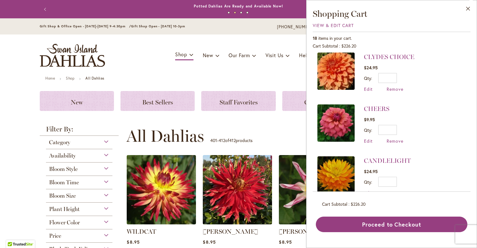
scroll to position [665, 0]
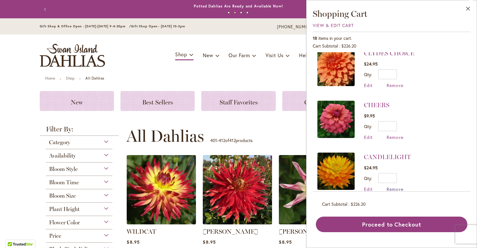
click at [396, 186] on span "Remove" at bounding box center [394, 189] width 17 height 6
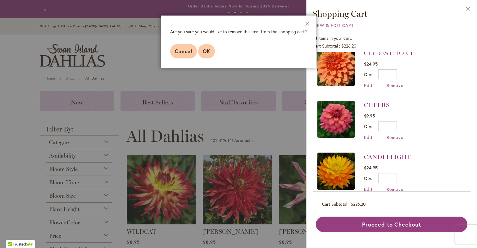
click at [204, 54] on span "OK" at bounding box center [206, 51] width 7 height 7
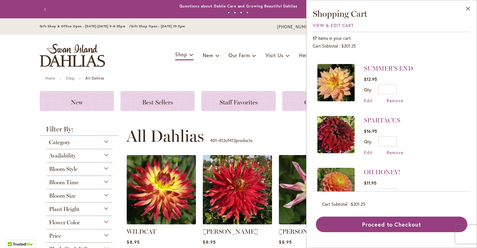
scroll to position [163, 0]
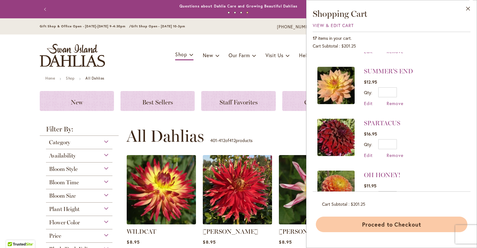
click at [409, 221] on button "Proceed to Checkout" at bounding box center [391, 224] width 151 height 16
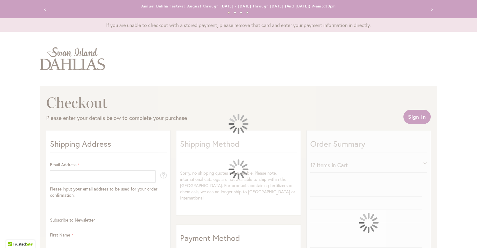
scroll to position [0, 0]
select select "**"
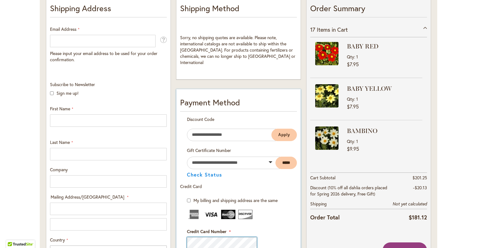
scroll to position [133, 0]
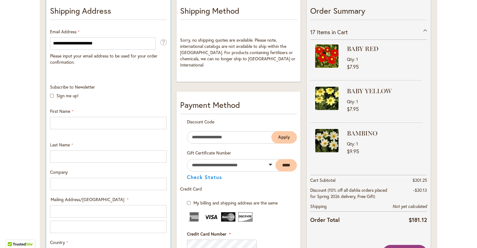
click at [112, 44] on input "**********" at bounding box center [102, 43] width 105 height 12
type input "**********"
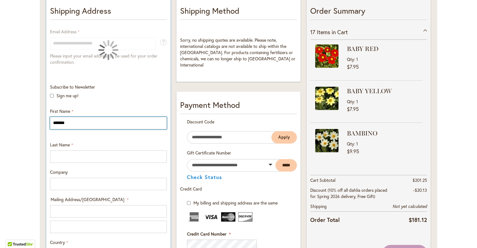
type input "********"
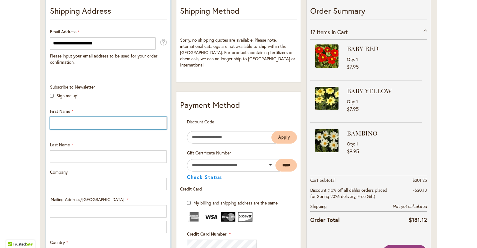
type input "********"
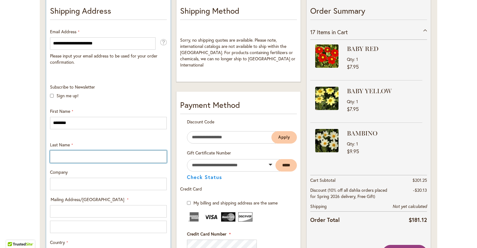
type input "*****"
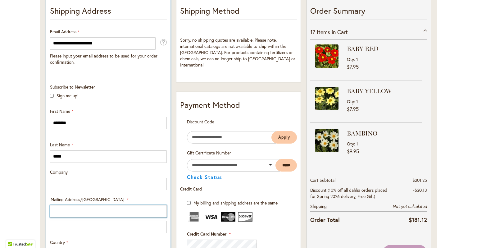
type input "**********"
select select "**"
type input "**********"
type input "*****"
type input "**********"
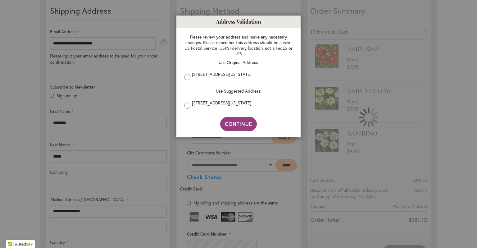
scroll to position [0, 0]
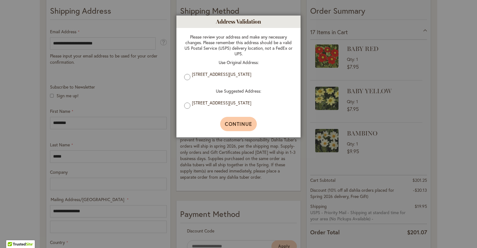
click at [234, 125] on span "Continue" at bounding box center [239, 123] width 28 height 7
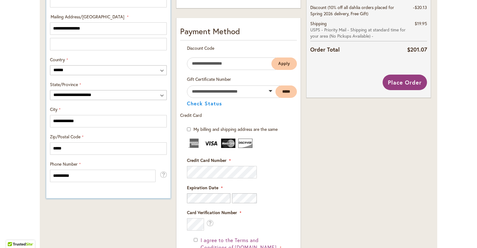
scroll to position [318, 0]
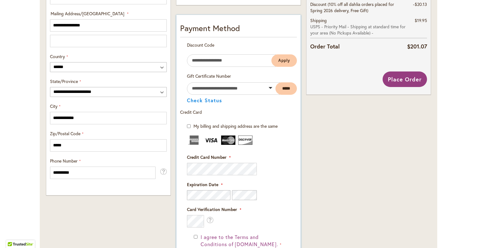
click at [211, 140] on img at bounding box center [211, 139] width 14 height 9
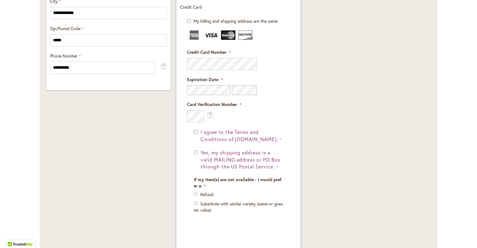
scroll to position [420, 0]
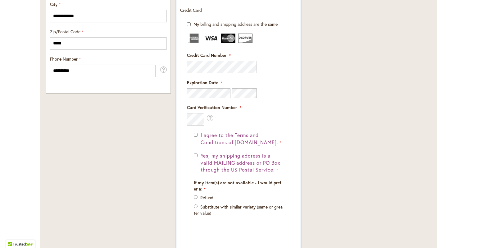
click at [195, 136] on div "I agree to the Terms and Conditions of [DOMAIN_NAME]." at bounding box center [238, 139] width 89 height 14
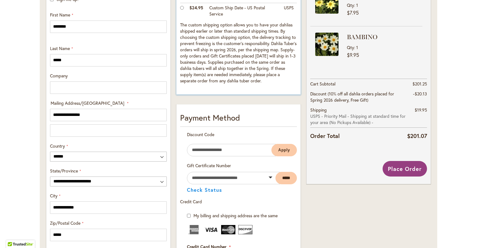
scroll to position [247, 0]
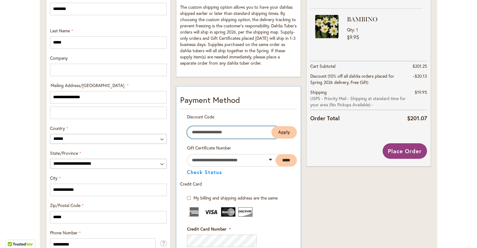
click at [197, 133] on input "Enter discount code" at bounding box center [231, 132] width 89 height 12
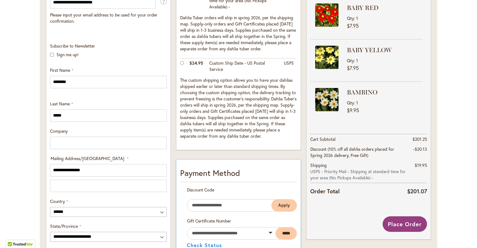
scroll to position [170, 0]
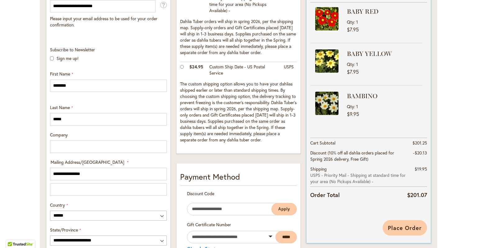
click at [397, 225] on span "Place Order" at bounding box center [405, 227] width 34 height 7
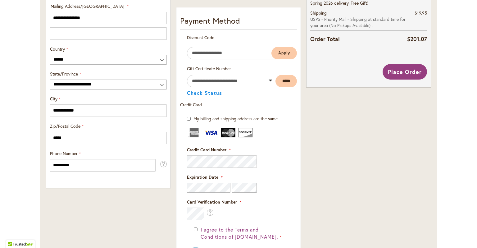
scroll to position [324, 0]
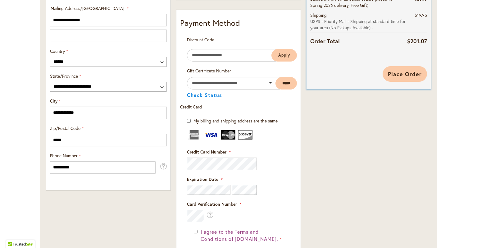
click at [412, 73] on span "Place Order" at bounding box center [405, 73] width 34 height 7
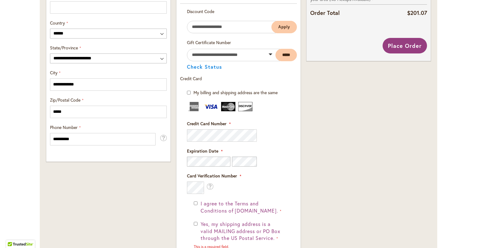
scroll to position [347, 0]
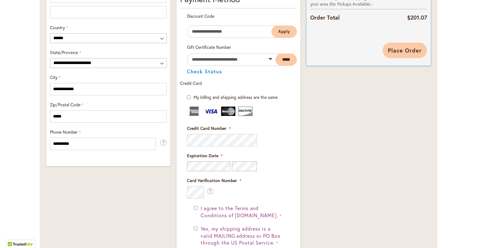
click at [394, 50] on span "Place Order" at bounding box center [405, 50] width 34 height 7
